Goal: Check status

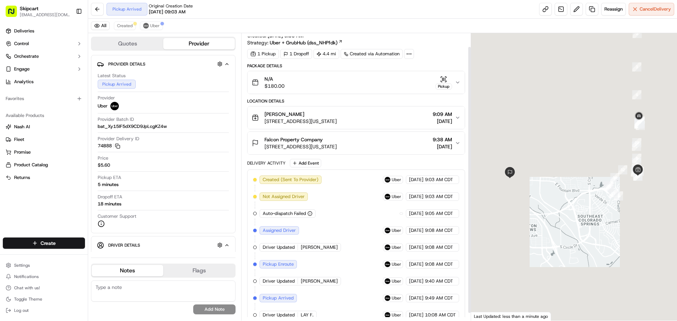
scroll to position [23, 0]
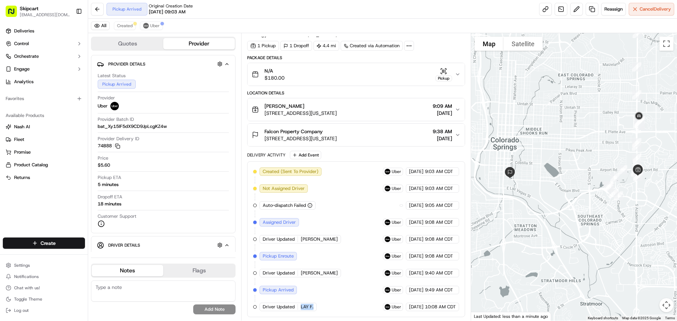
drag, startPoint x: 299, startPoint y: 308, endPoint x: 315, endPoint y: 309, distance: 15.9
click at [315, 309] on div "Driver Updated LAY F." at bounding box center [288, 307] width 57 height 8
copy span "LAY F."
